Goal: Information Seeking & Learning: Learn about a topic

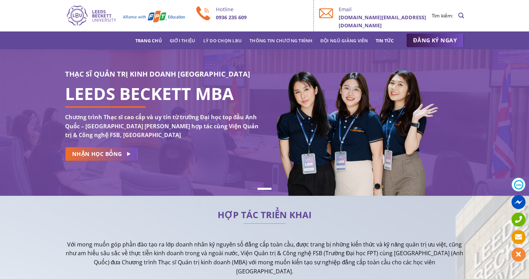
click at [387, 43] on link "Tin tức" at bounding box center [385, 40] width 18 height 13
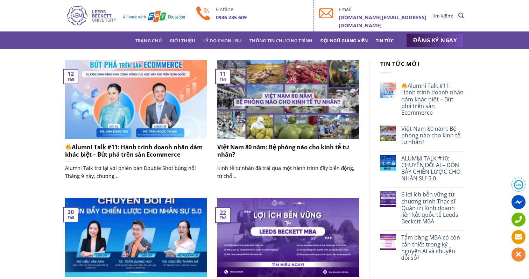
click at [339, 43] on link "Đội ngũ giảng viên" at bounding box center [344, 40] width 48 height 13
click at [339, 41] on link "Đội ngũ giảng viên" at bounding box center [344, 40] width 48 height 13
click at [338, 38] on link "Đội ngũ giảng viên" at bounding box center [344, 40] width 48 height 13
click at [288, 39] on link "Thông tin chương trình" at bounding box center [280, 40] width 63 height 13
drag, startPoint x: 230, startPoint y: 42, endPoint x: 198, endPoint y: 41, distance: 32.5
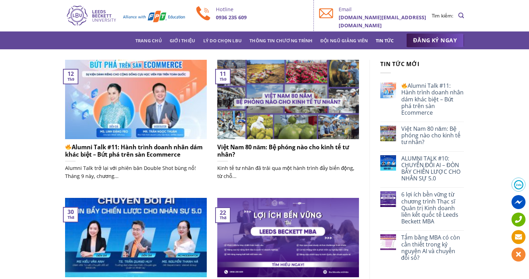
click at [230, 42] on link "Lý do chọn LBU" at bounding box center [222, 40] width 39 height 13
click at [165, 42] on ul "Trang chủ Giới thiệu Lý do chọn LBU Thông tin chương trình Đội ngũ giảng viên T…" at bounding box center [264, 40] width 258 height 13
click at [141, 41] on link "Trang chủ" at bounding box center [148, 40] width 27 height 13
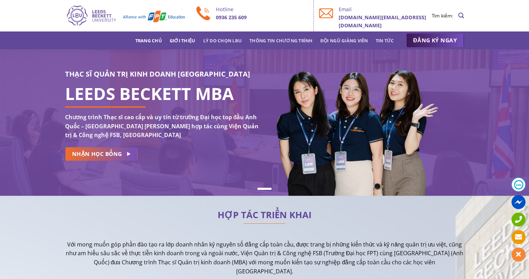
click at [176, 41] on link "Giới thiệu" at bounding box center [183, 40] width 26 height 13
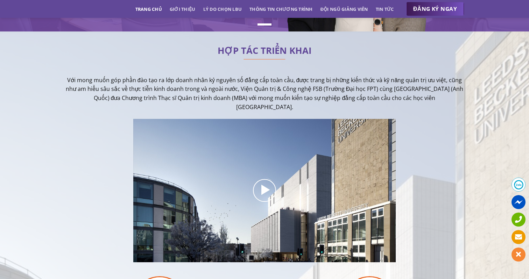
scroll to position [171, 0]
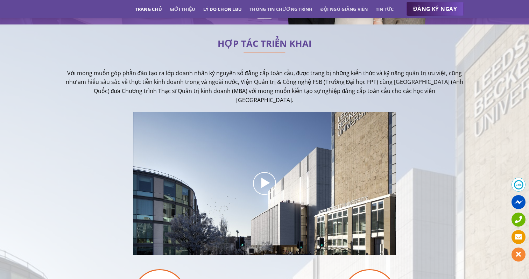
click at [210, 10] on link "Lý do chọn LBU" at bounding box center [222, 9] width 39 height 13
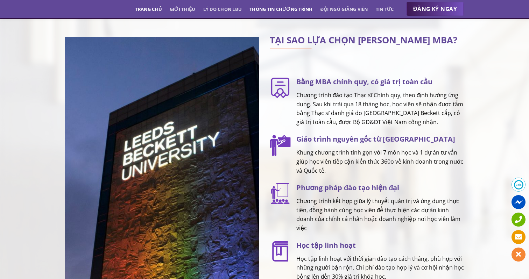
click at [277, 8] on link "Thông tin chương trình" at bounding box center [280, 9] width 63 height 13
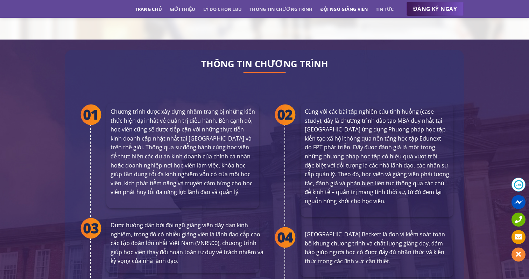
click at [334, 8] on link "Đội ngũ giảng viên" at bounding box center [344, 9] width 48 height 13
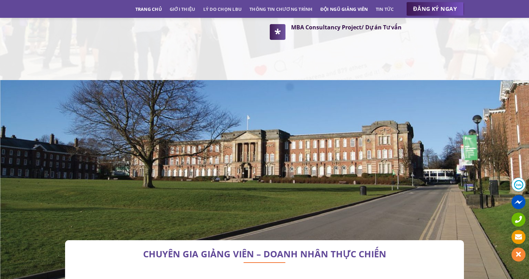
scroll to position [2000, 0]
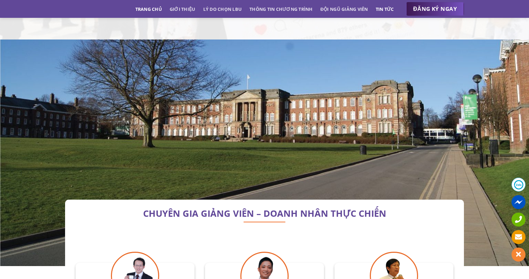
click at [381, 9] on link "Tin tức" at bounding box center [385, 9] width 18 height 13
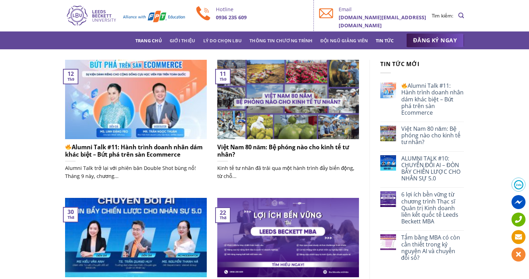
click at [138, 42] on link "Trang chủ" at bounding box center [148, 40] width 27 height 13
